Goal: Complete application form: Complete application form

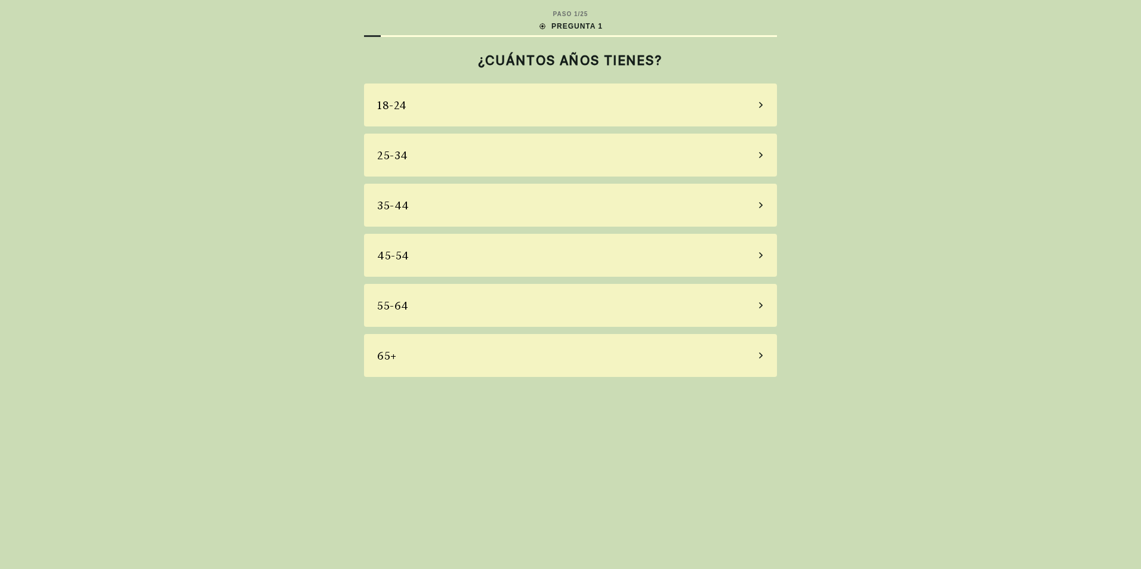
click at [761, 205] on icon at bounding box center [761, 205] width 4 height 6
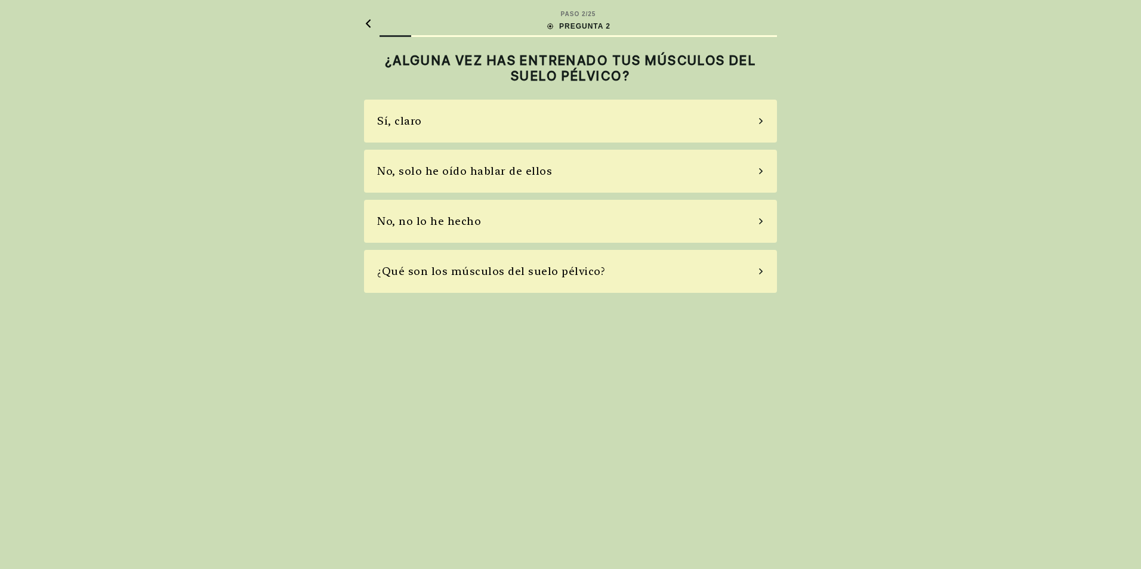
click at [766, 221] on div "No, no lo he hecho" at bounding box center [570, 221] width 413 height 43
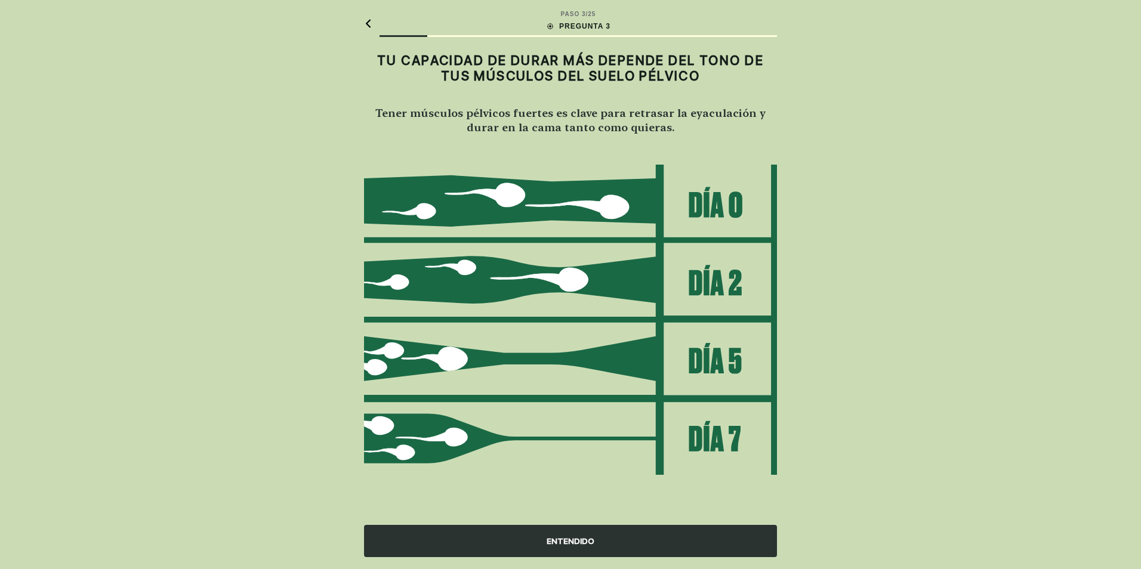
click at [599, 544] on div "ENTENDIDO" at bounding box center [570, 541] width 413 height 32
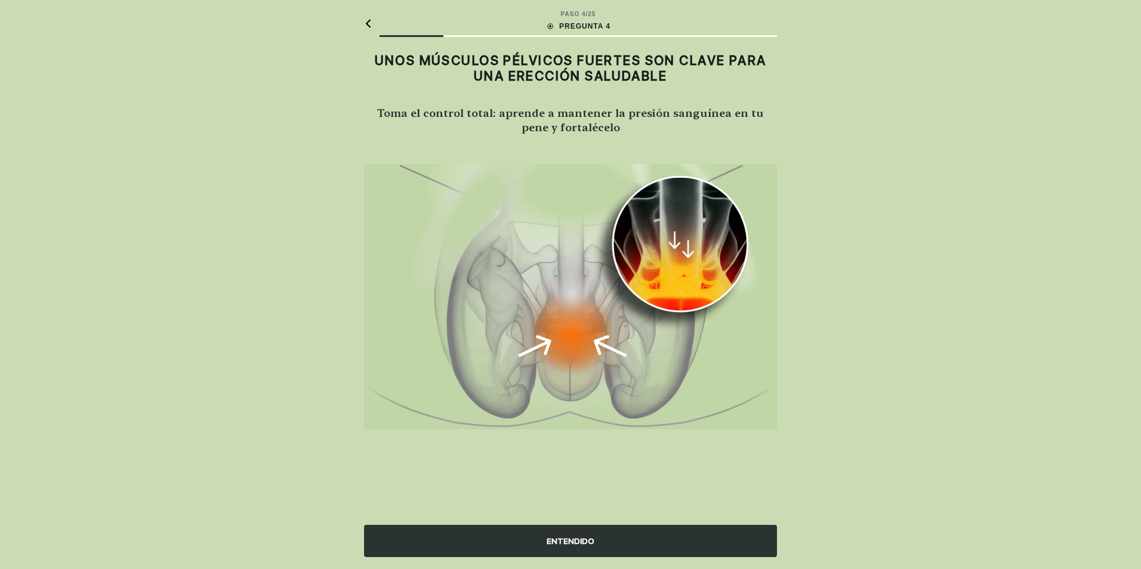
click at [599, 544] on div "ENTENDIDO" at bounding box center [570, 541] width 413 height 32
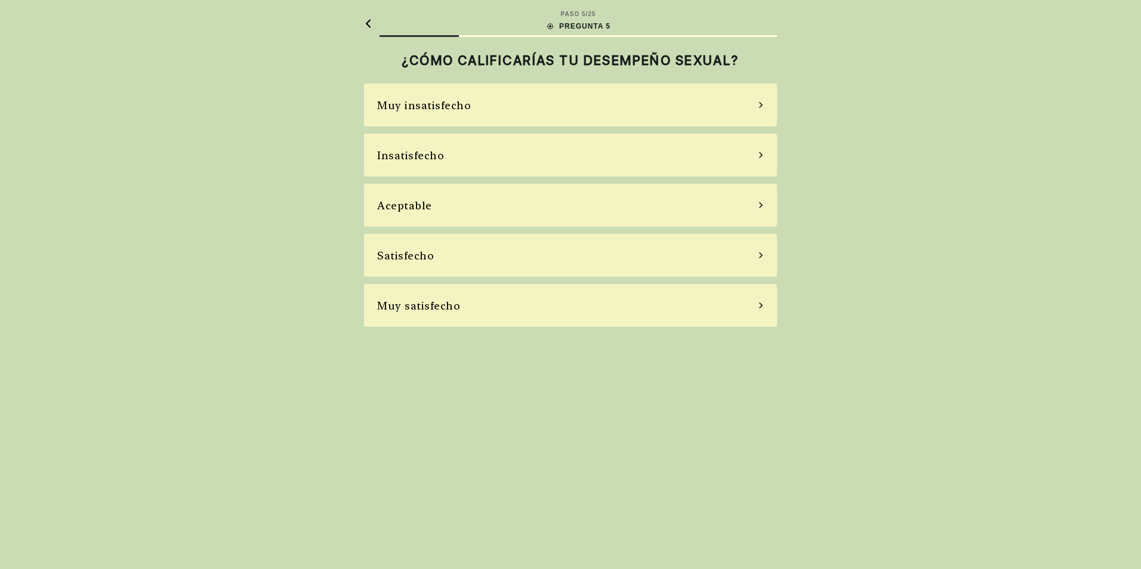
click at [715, 156] on div "Insatisfecho" at bounding box center [570, 155] width 413 height 43
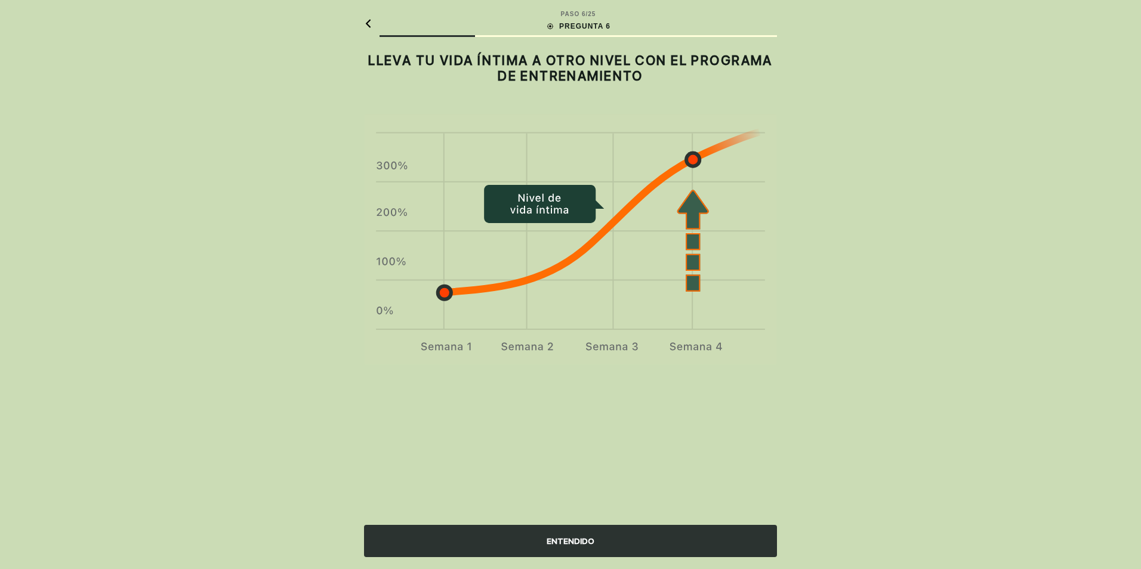
click at [553, 536] on div "ENTENDIDO" at bounding box center [570, 541] width 413 height 32
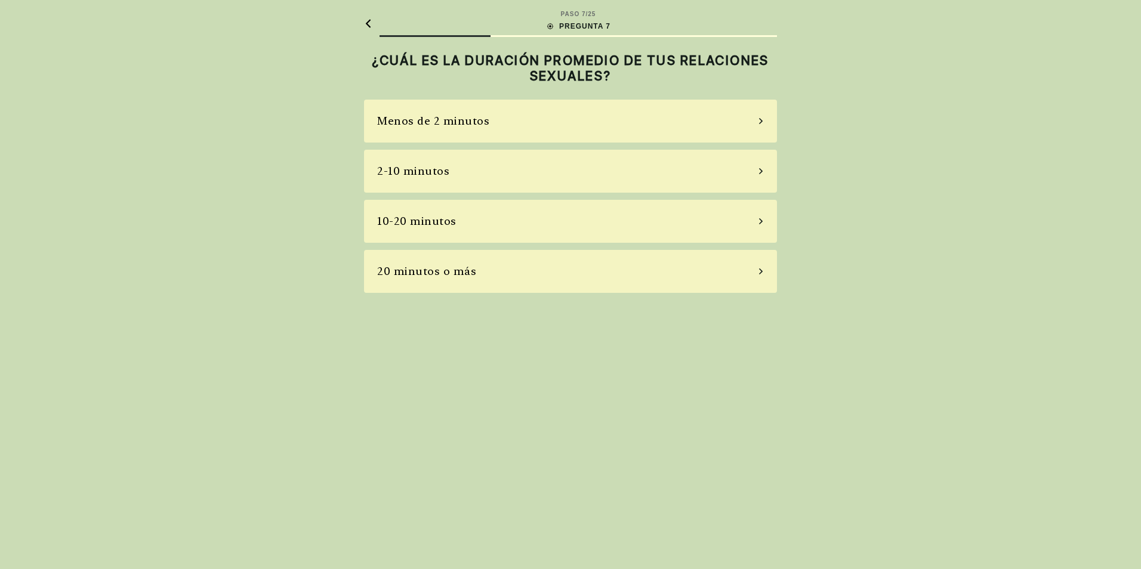
click at [761, 169] on icon at bounding box center [761, 171] width 6 height 11
click at [758, 218] on icon at bounding box center [761, 221] width 6 height 11
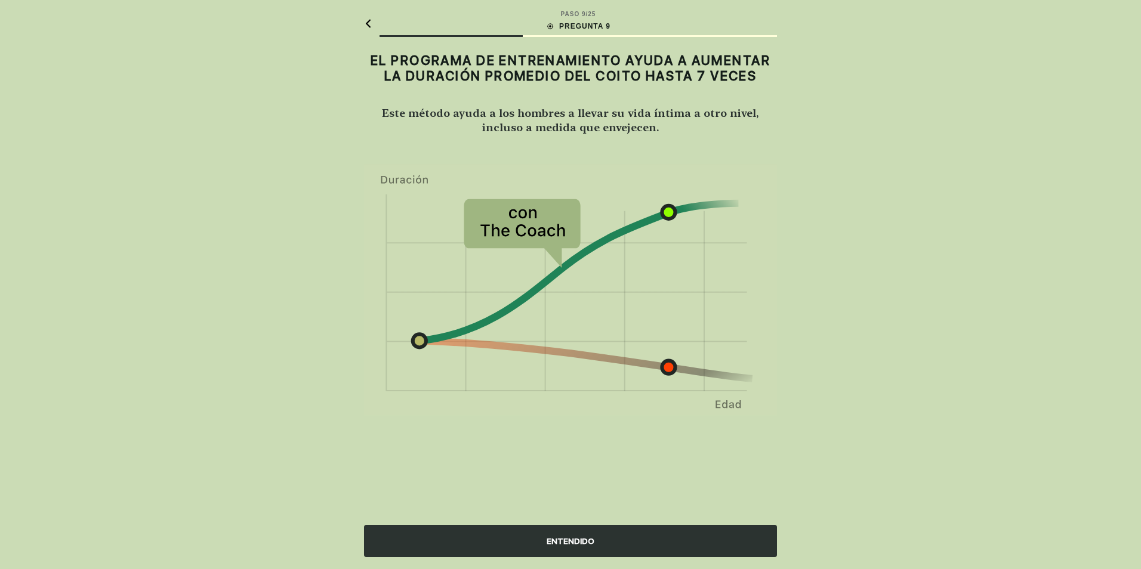
click at [597, 538] on div "ENTENDIDO" at bounding box center [570, 541] width 413 height 32
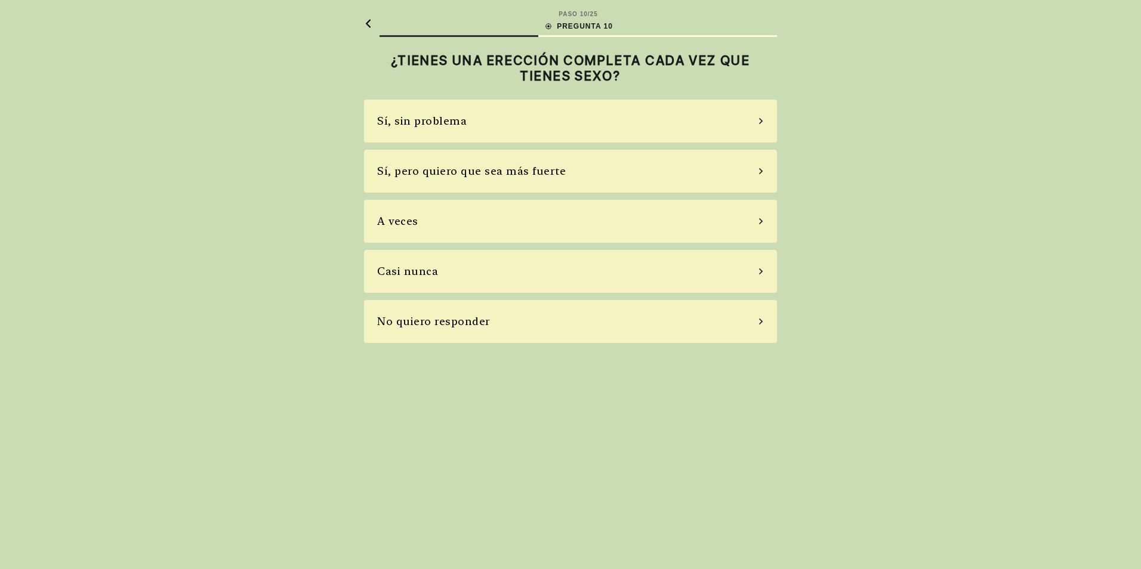
click at [742, 126] on div "Sí, sin problema" at bounding box center [570, 121] width 413 height 43
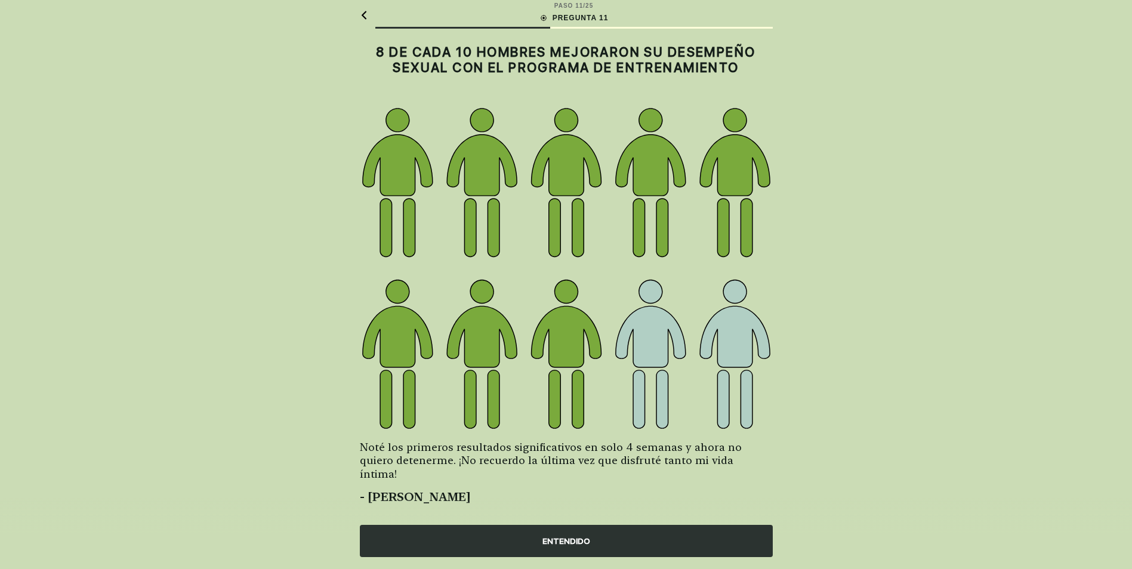
scroll to position [11, 0]
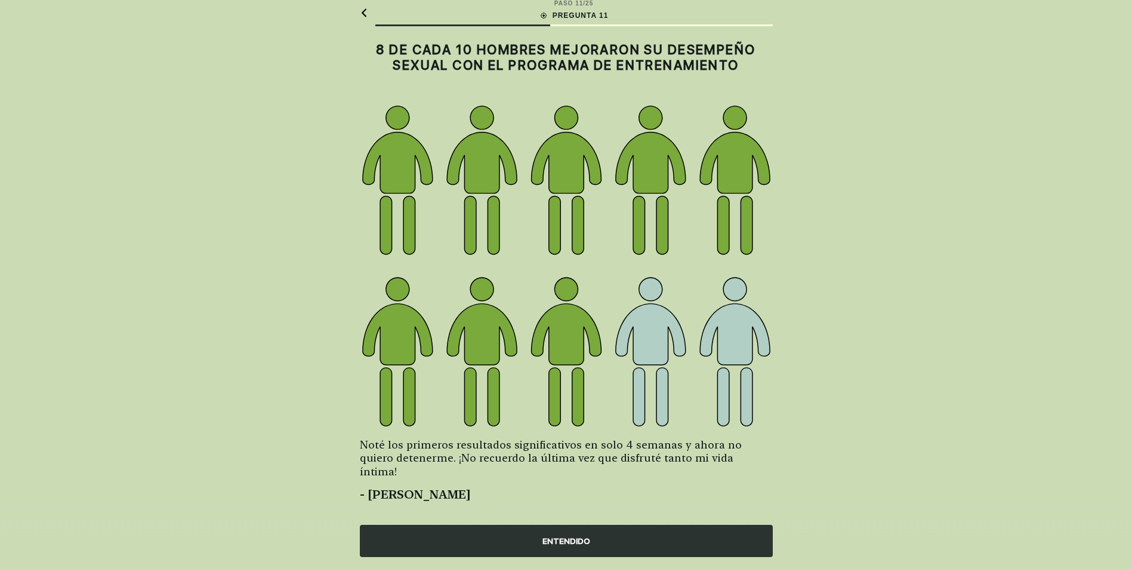
click at [608, 539] on div "ENTENDIDO" at bounding box center [566, 541] width 413 height 32
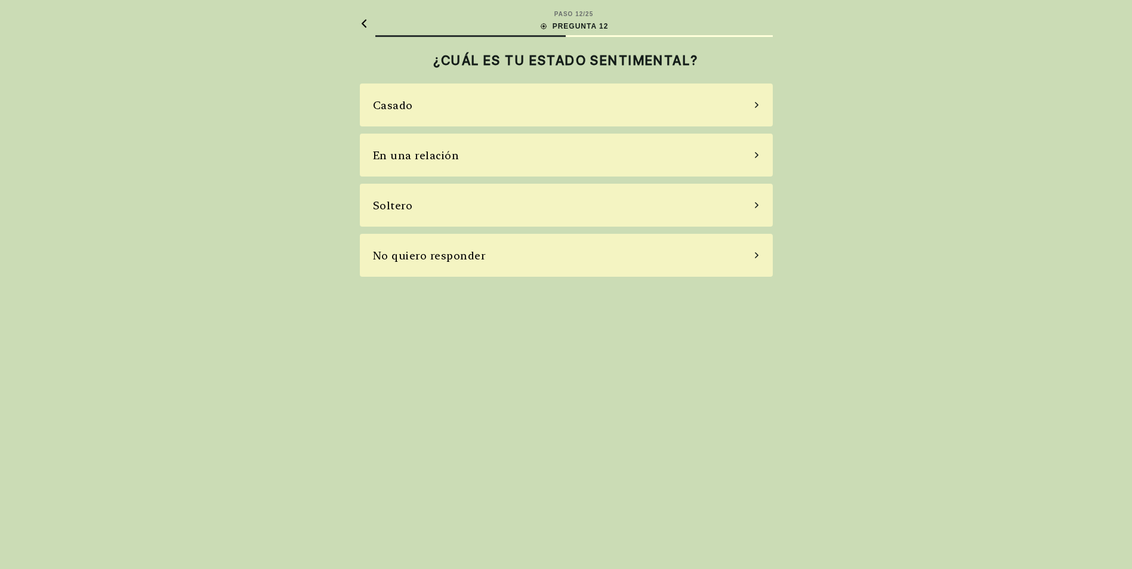
scroll to position [0, 0]
click at [637, 105] on div "Casado" at bounding box center [570, 105] width 413 height 43
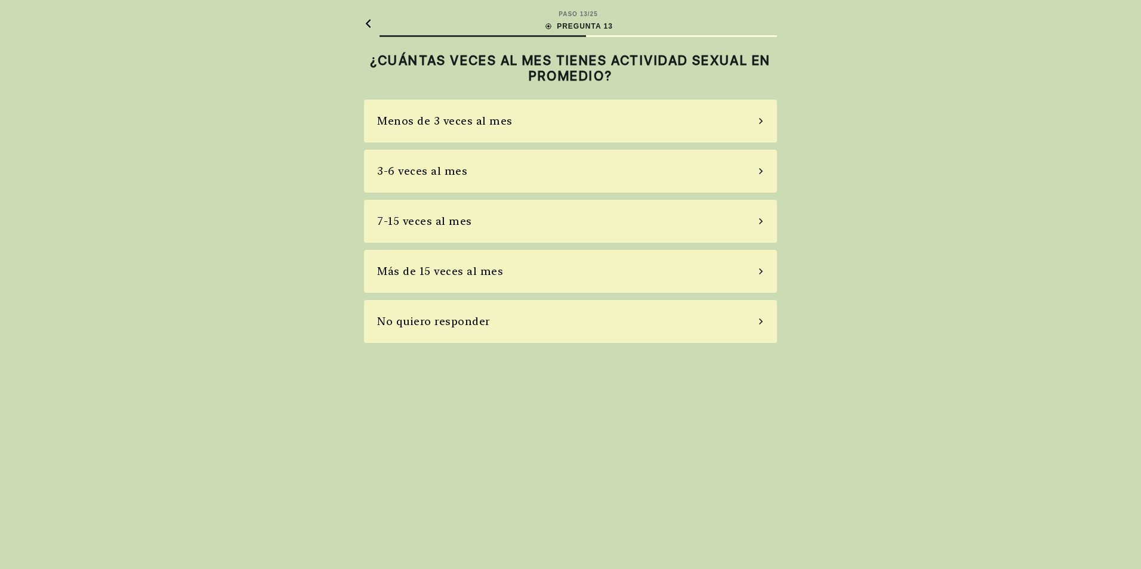
click at [616, 163] on div "3-6 veces al mes" at bounding box center [570, 171] width 413 height 43
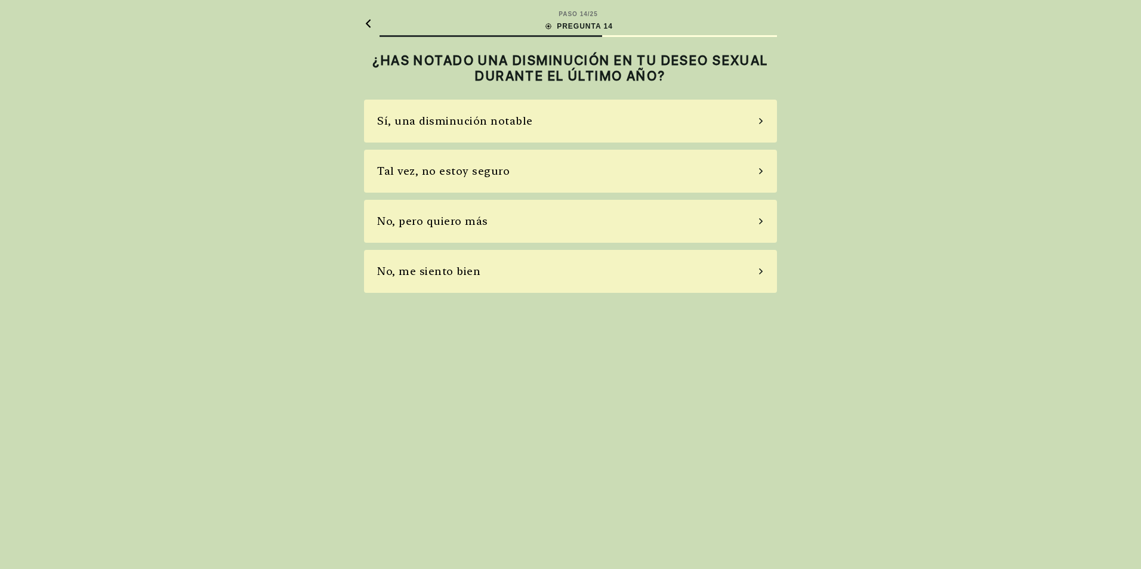
click at [567, 171] on div "Tal vez, no estoy seguro" at bounding box center [570, 171] width 413 height 43
click at [600, 222] on div "No, no tomo" at bounding box center [570, 221] width 413 height 43
